Goal: Task Accomplishment & Management: Manage account settings

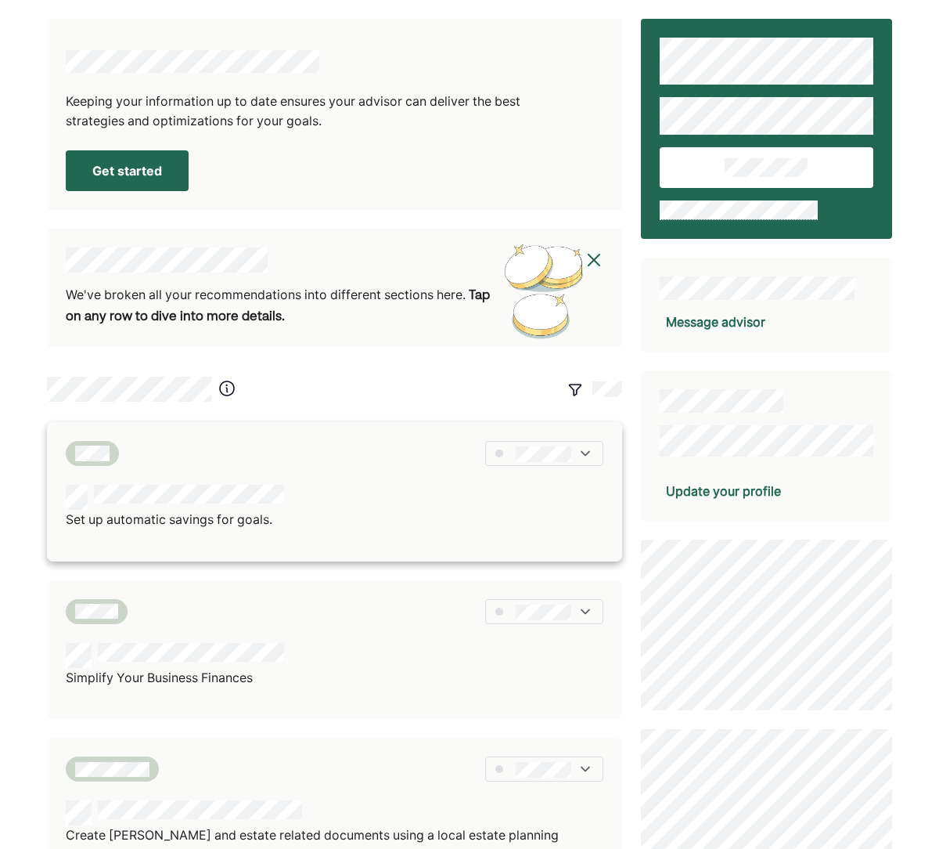
click at [420, 498] on div "Set up automatic savings for goals." at bounding box center [335, 507] width 538 height 45
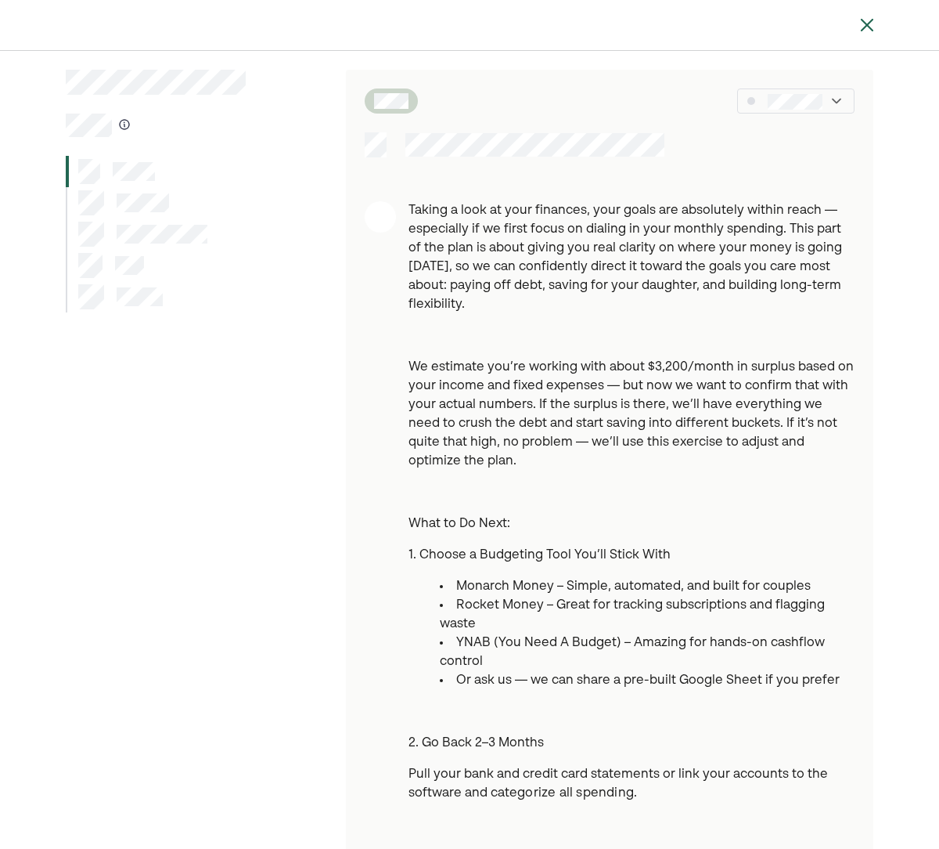
click at [797, 110] on div at bounding box center [795, 100] width 117 height 25
click at [878, 23] on div at bounding box center [469, 25] width 939 height 50
click at [869, 27] on img at bounding box center [867, 25] width 19 height 19
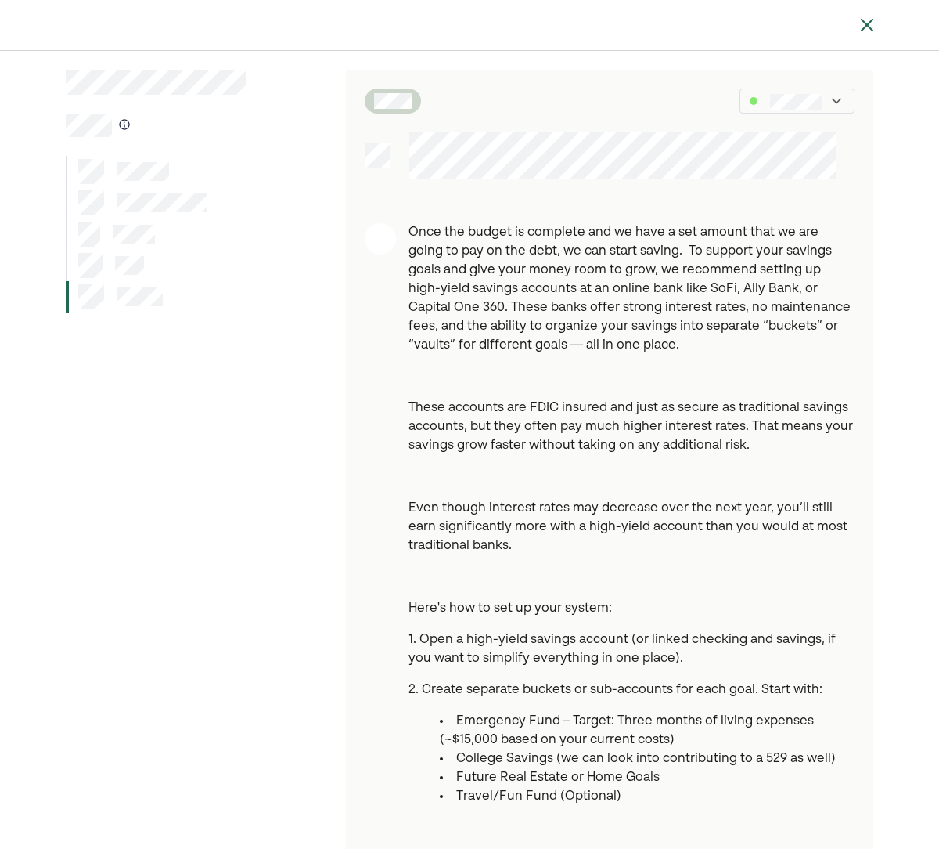
click at [164, 231] on div at bounding box center [156, 233] width 180 height 31
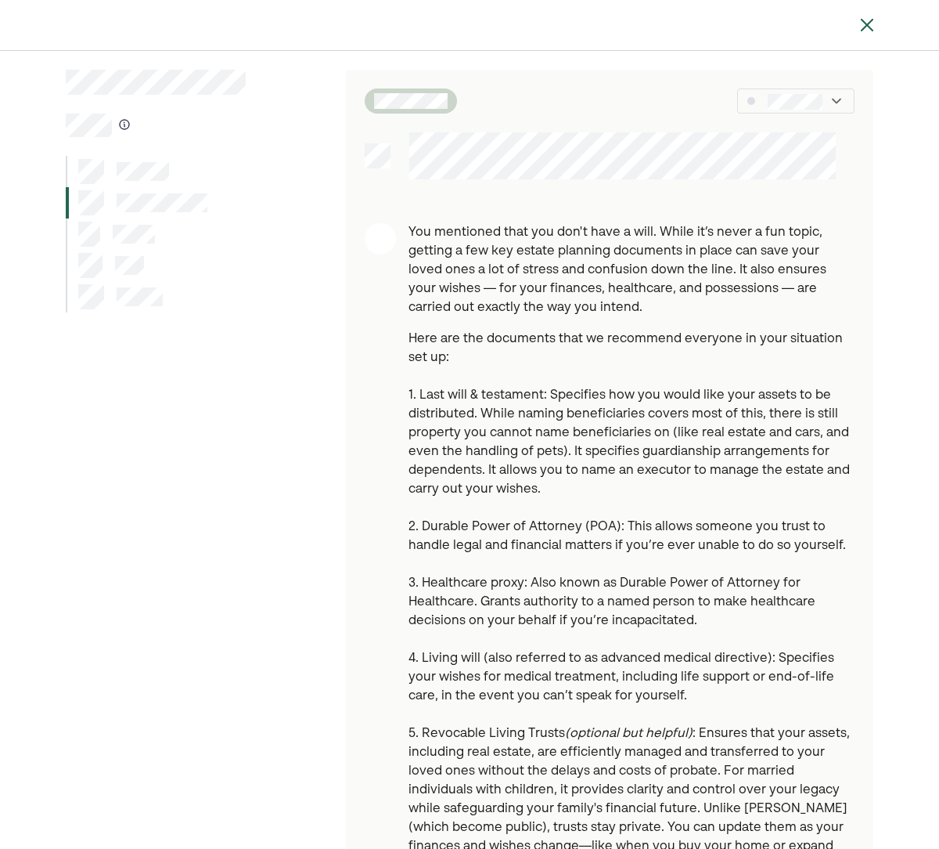
click at [171, 165] on div at bounding box center [156, 171] width 180 height 31
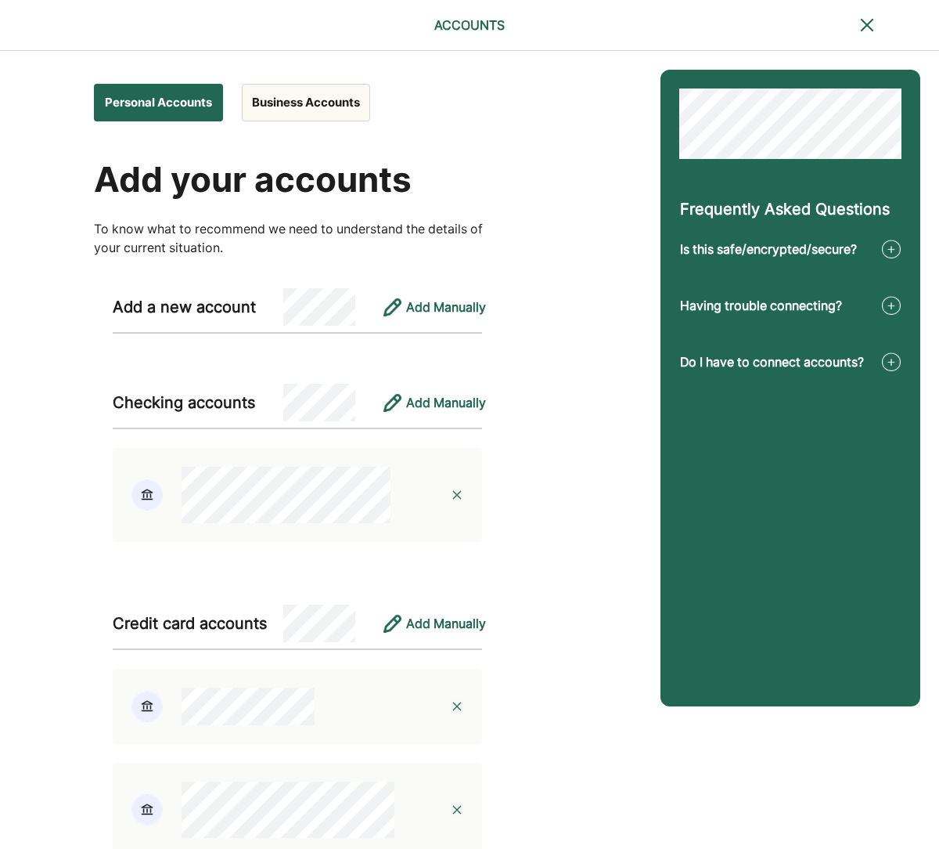
click at [194, 106] on button "Personal Accounts" at bounding box center [158, 103] width 129 height 38
click at [273, 99] on button "Business Accounts" at bounding box center [306, 103] width 128 height 38
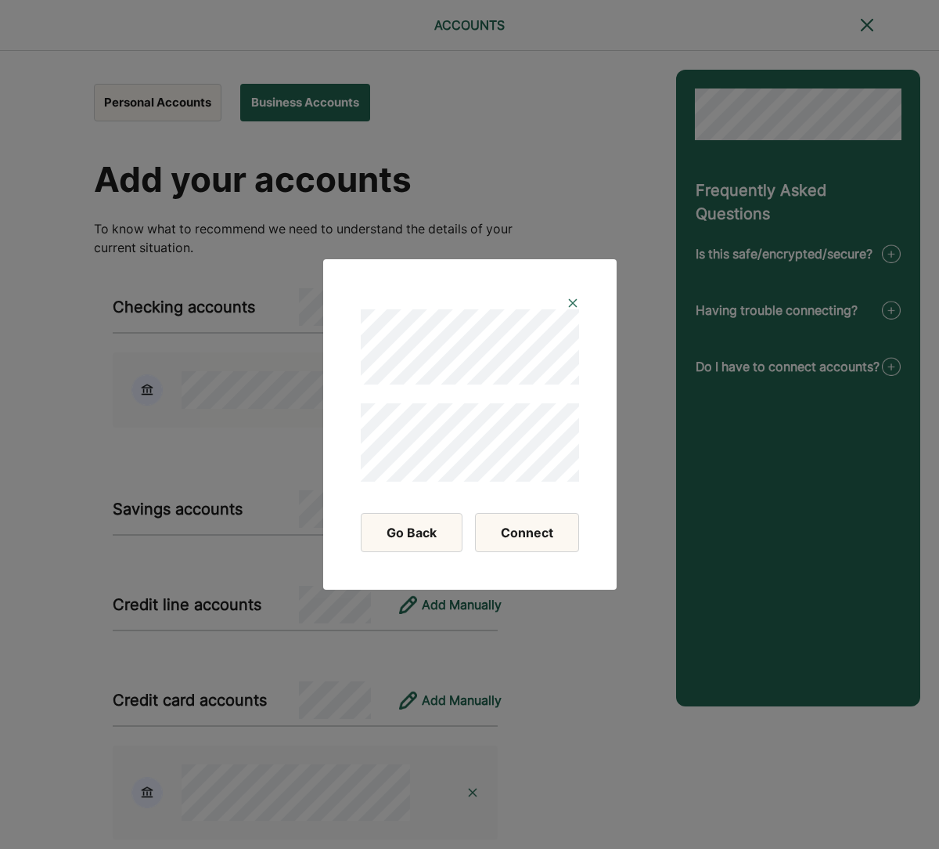
click at [507, 525] on button "Connect" at bounding box center [527, 532] width 104 height 39
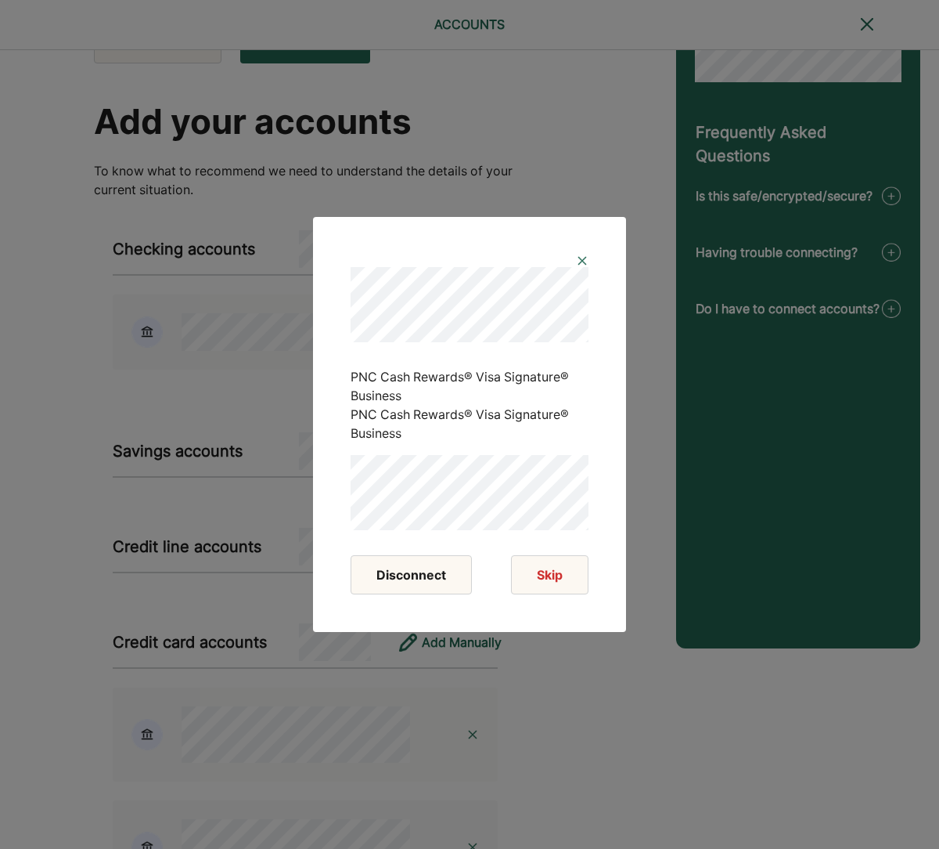
scroll to position [78, 0]
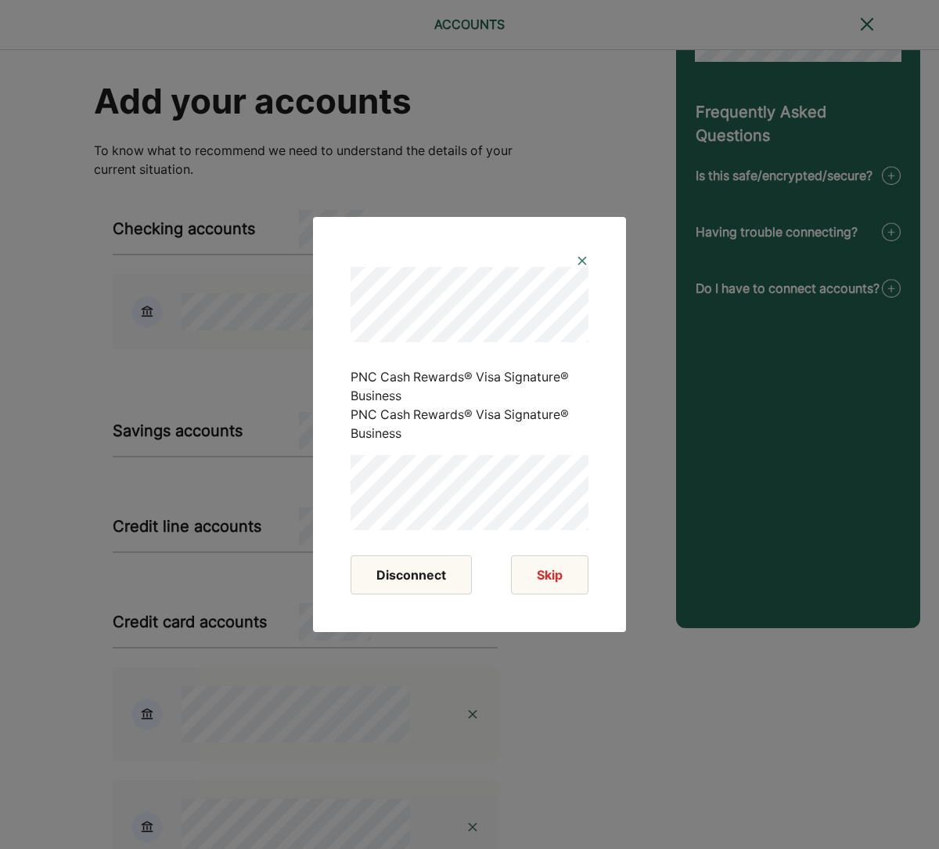
click at [427, 577] on button "Disconnect" at bounding box center [411, 574] width 121 height 39
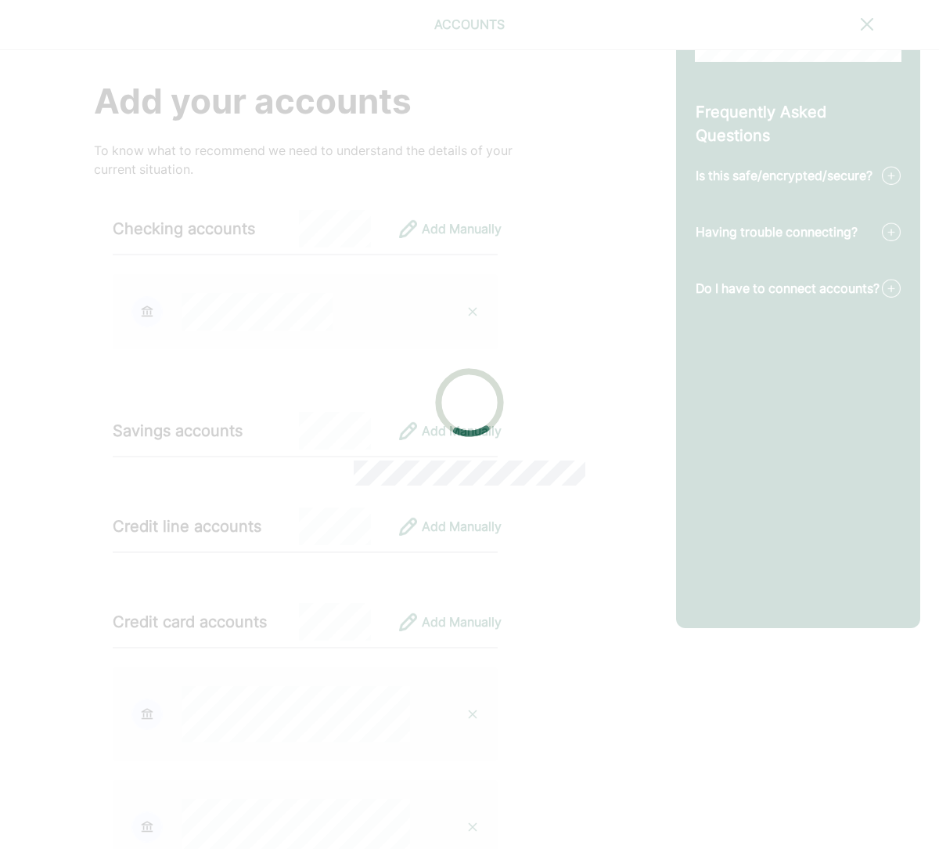
scroll to position [0, 0]
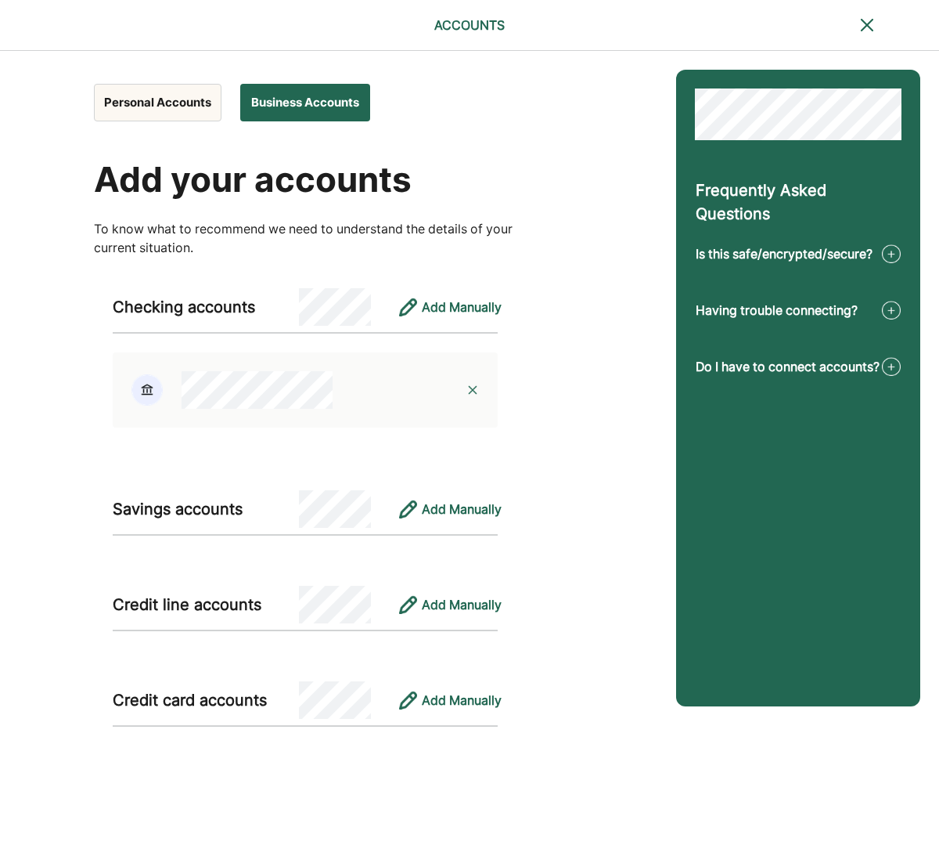
click at [307, 184] on div "Add your accounts" at bounding box center [305, 179] width 423 height 41
click at [308, 98] on button "Business Accounts" at bounding box center [305, 103] width 130 height 38
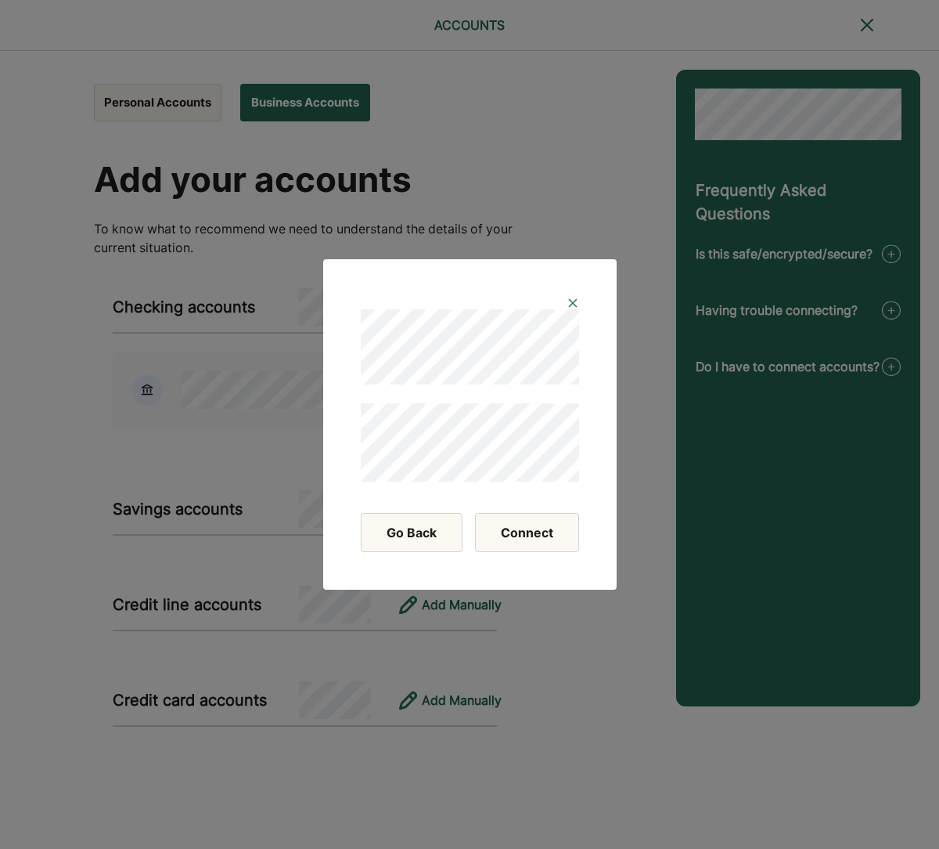
click at [536, 534] on button "Connect" at bounding box center [527, 532] width 104 height 39
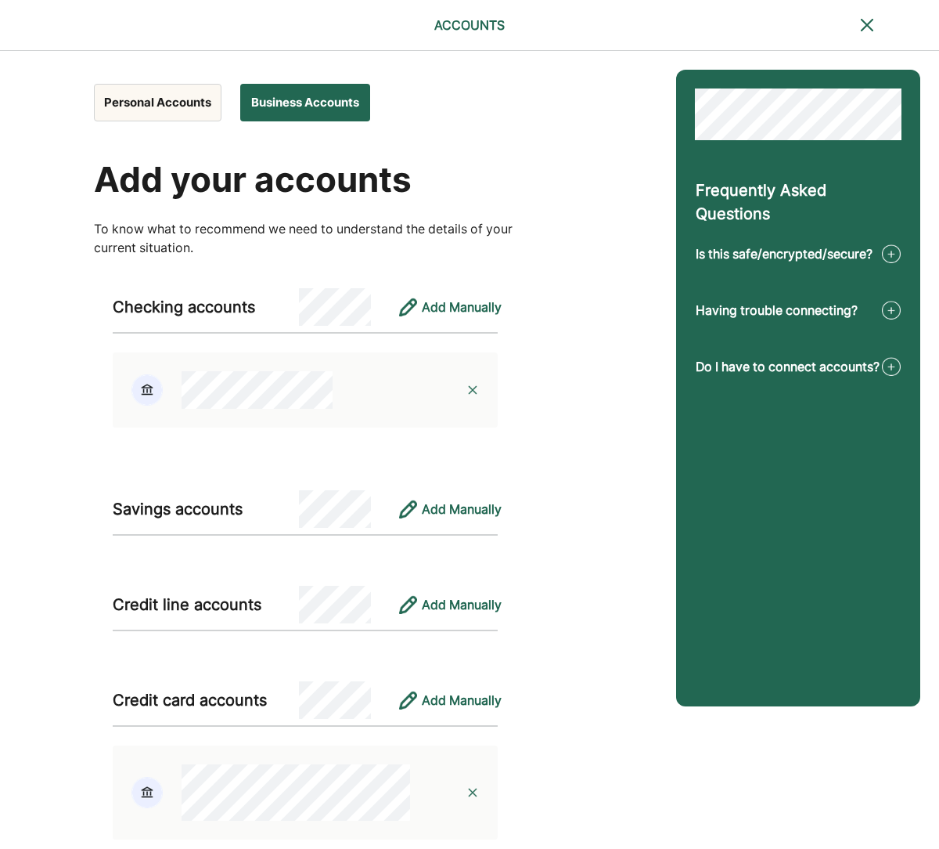
click at [187, 111] on button "Personal Accounts" at bounding box center [158, 103] width 128 height 38
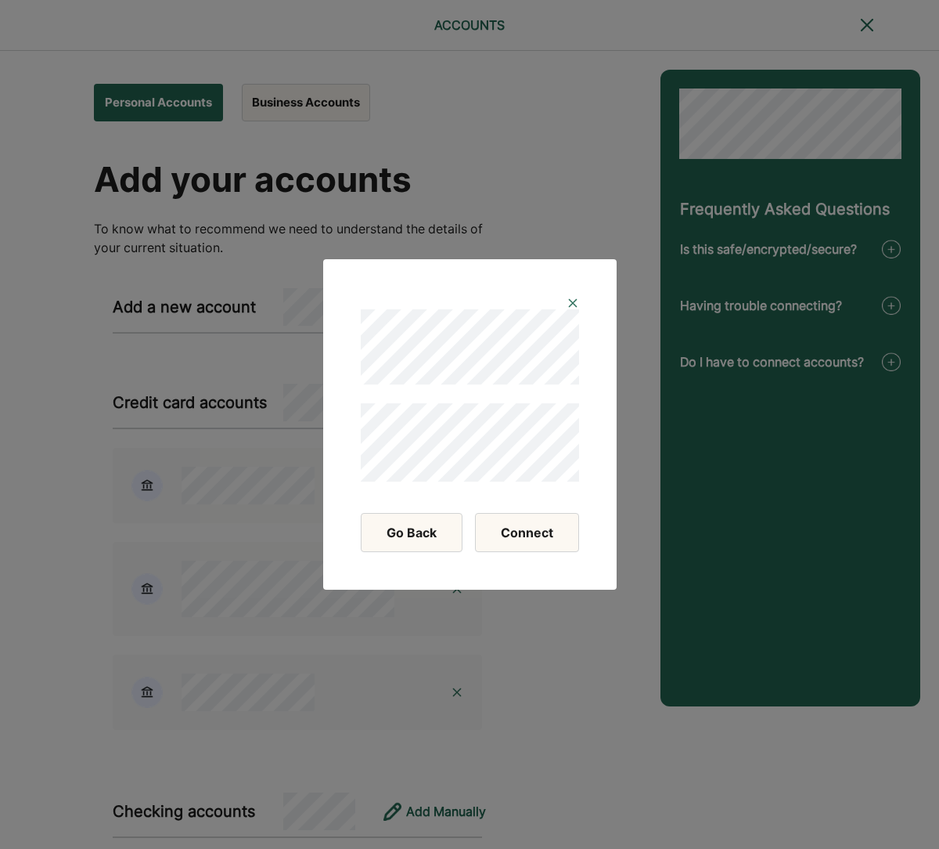
click at [506, 535] on button "Connect" at bounding box center [527, 532] width 104 height 39
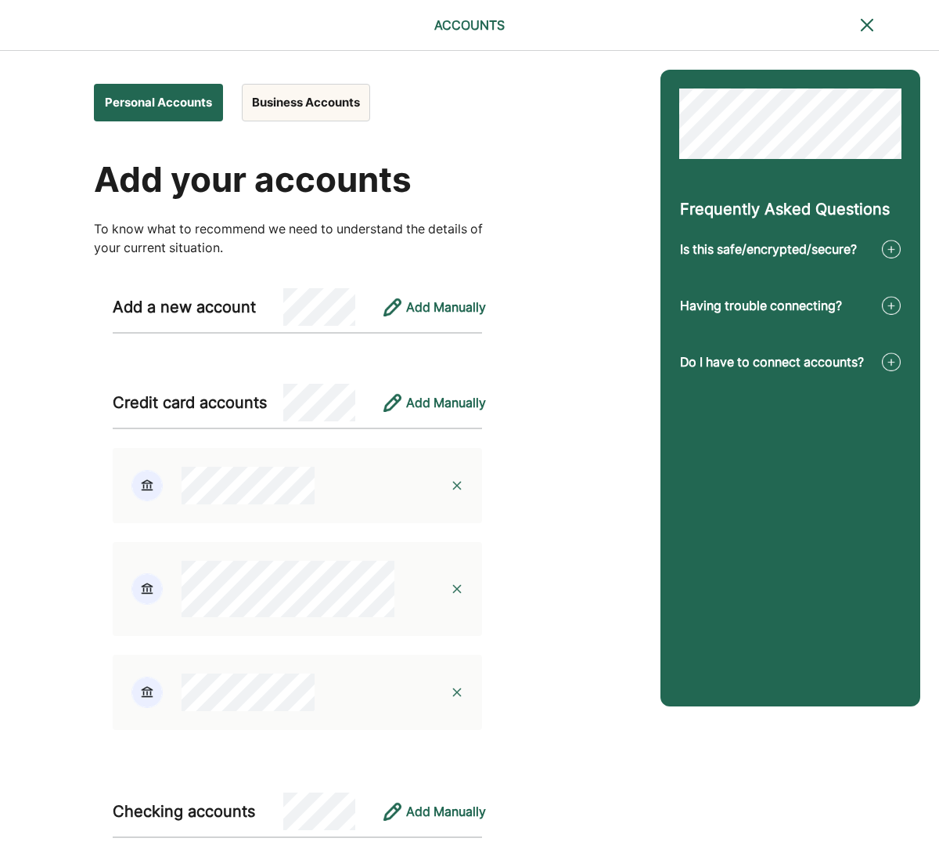
click at [133, 103] on button "Personal Accounts" at bounding box center [158, 103] width 129 height 38
click at [231, 101] on div "Personal Accounts Business Accounts" at bounding box center [257, 97] width 326 height 47
click at [175, 100] on button "Personal Accounts" at bounding box center [158, 103] width 129 height 38
